Goal: Task Accomplishment & Management: Manage account settings

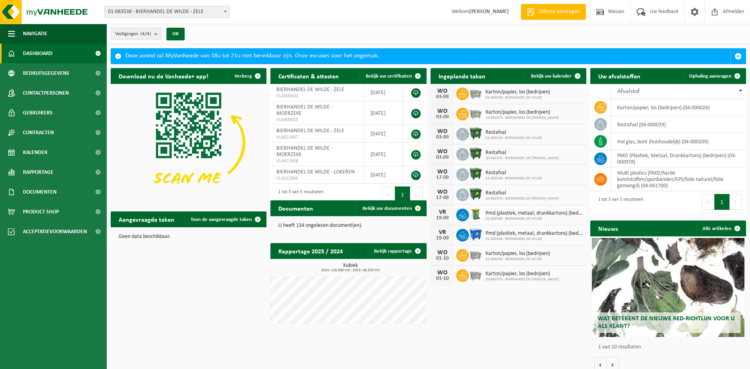
click at [509, 112] on span "Karton/papier, los (bedrijven)" at bounding box center [523, 112] width 74 height 6
click at [443, 114] on div "03-09" at bounding box center [443, 117] width 16 height 6
click at [521, 93] on span "Karton/papier, los (bedrijven)" at bounding box center [518, 92] width 64 height 6
click at [557, 74] on span "Bekijk uw kalender" at bounding box center [551, 76] width 41 height 5
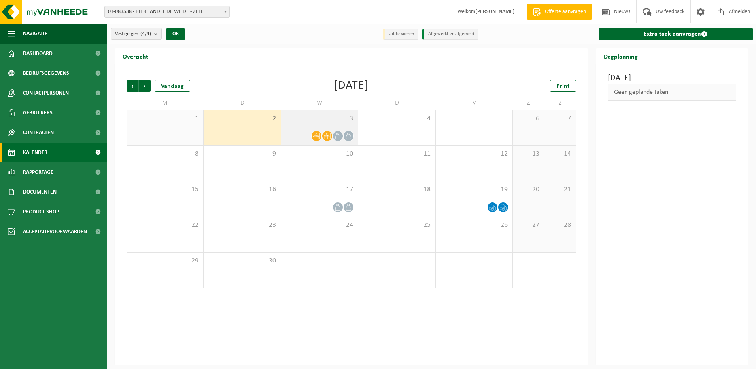
click at [331, 135] on icon at bounding box center [327, 136] width 7 height 6
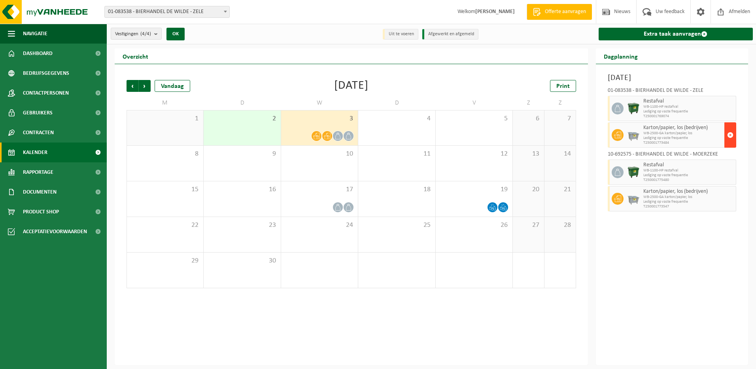
click at [727, 134] on button "button" at bounding box center [731, 134] width 12 height 25
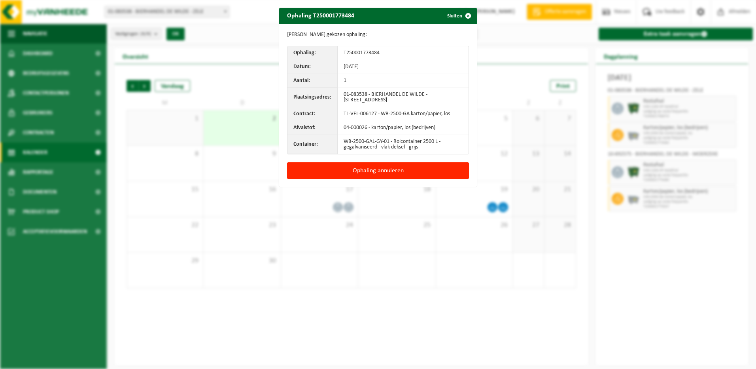
drag, startPoint x: 367, startPoint y: 172, endPoint x: 704, endPoint y: 169, distance: 337.1
click at [370, 172] on button "Ophaling annuleren" at bounding box center [378, 170] width 182 height 17
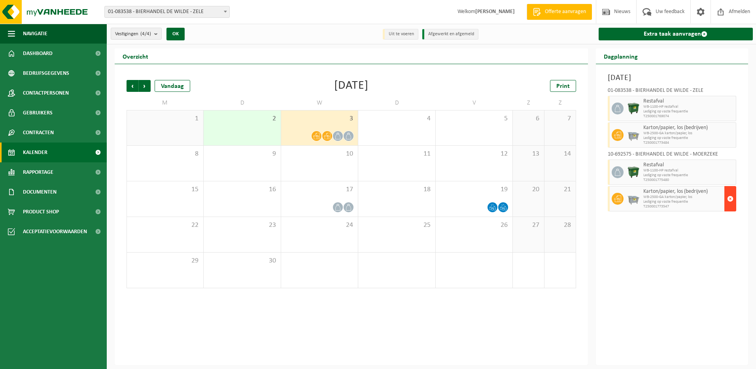
click at [728, 196] on span "button" at bounding box center [731, 199] width 6 height 16
click at [733, 197] on span "button" at bounding box center [731, 199] width 6 height 16
click at [728, 197] on span "button" at bounding box center [731, 199] width 6 height 16
click at [728, 133] on span "button" at bounding box center [731, 135] width 6 height 16
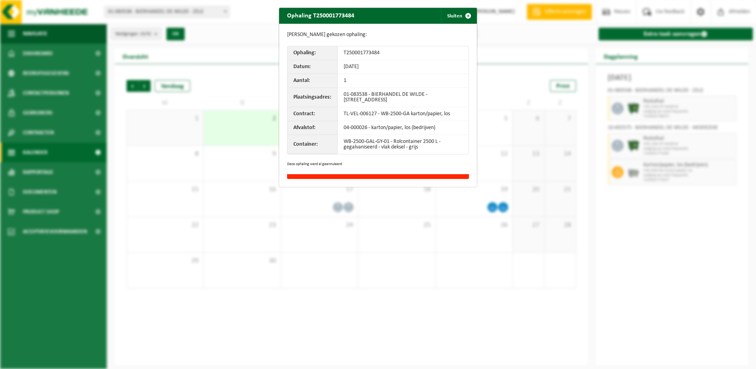
click at [363, 177] on div "Ophaling T250001773484 Sluiten Gegevens gekozen ophaling: Ophaling: T2500017734…" at bounding box center [378, 184] width 756 height 369
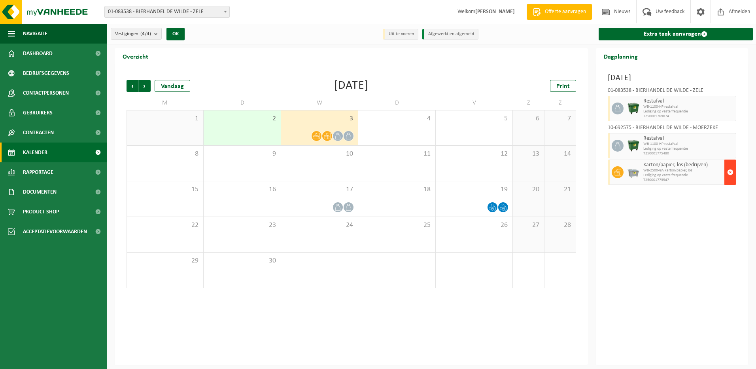
click at [731, 170] on span "button" at bounding box center [731, 172] width 6 height 16
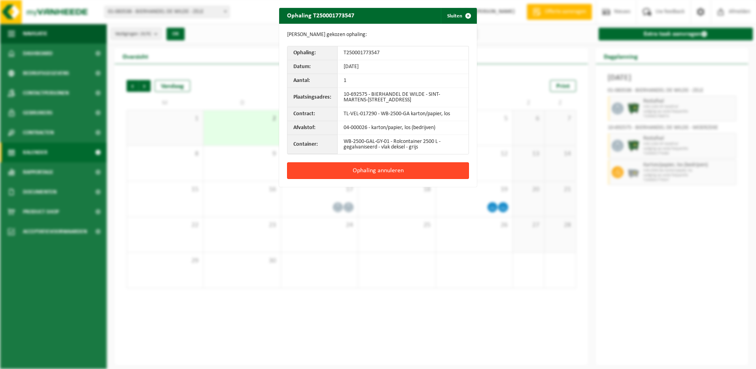
click at [370, 176] on button "Ophaling annuleren" at bounding box center [378, 170] width 182 height 17
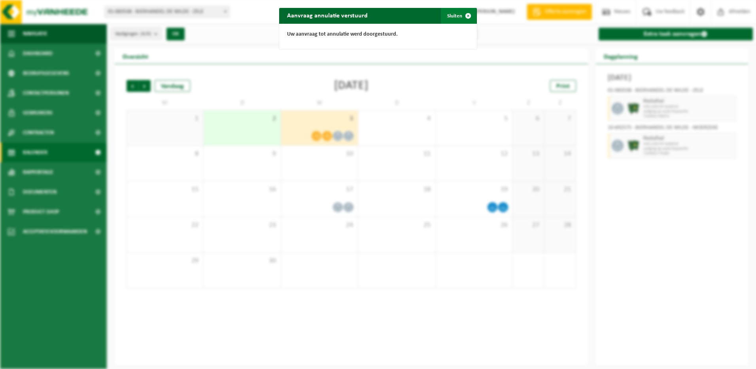
click at [448, 17] on button "Sluiten" at bounding box center [458, 16] width 35 height 16
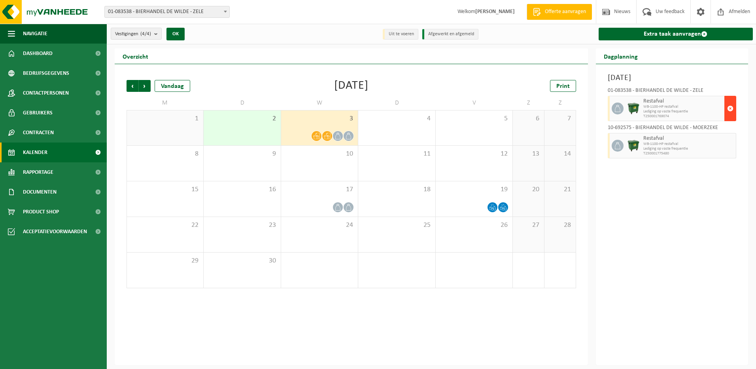
click at [729, 108] on span "button" at bounding box center [731, 108] width 6 height 16
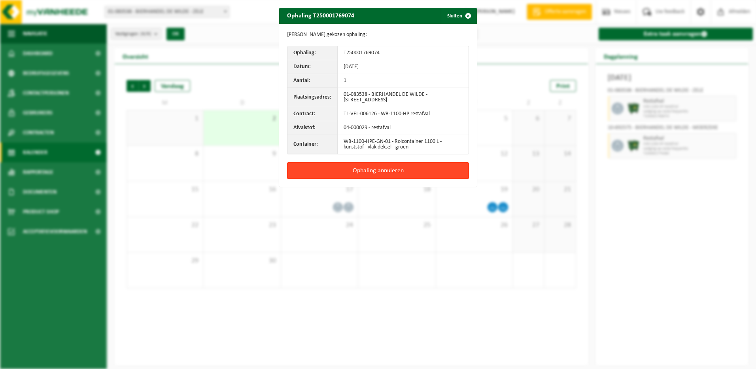
click at [390, 174] on button "Ophaling annuleren" at bounding box center [378, 170] width 182 height 17
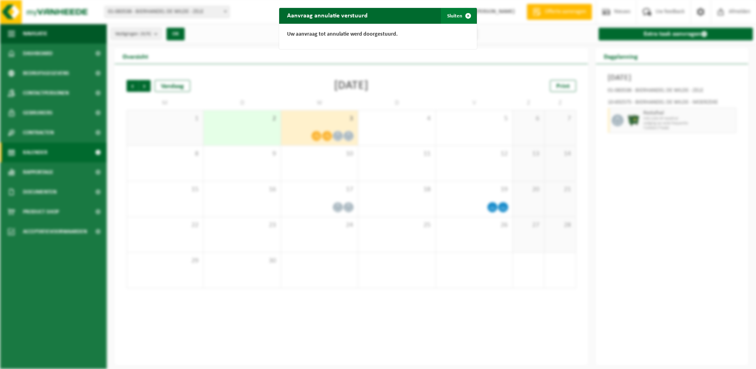
click at [461, 17] on span "button" at bounding box center [469, 16] width 16 height 16
